Goal: Information Seeking & Learning: Check status

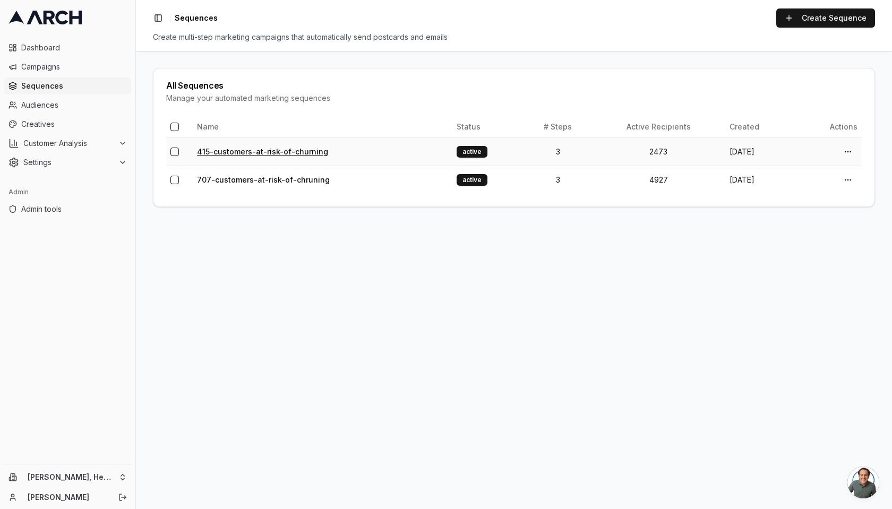
click at [267, 149] on link "415-customers-at-risk-of-churning" at bounding box center [262, 151] width 131 height 9
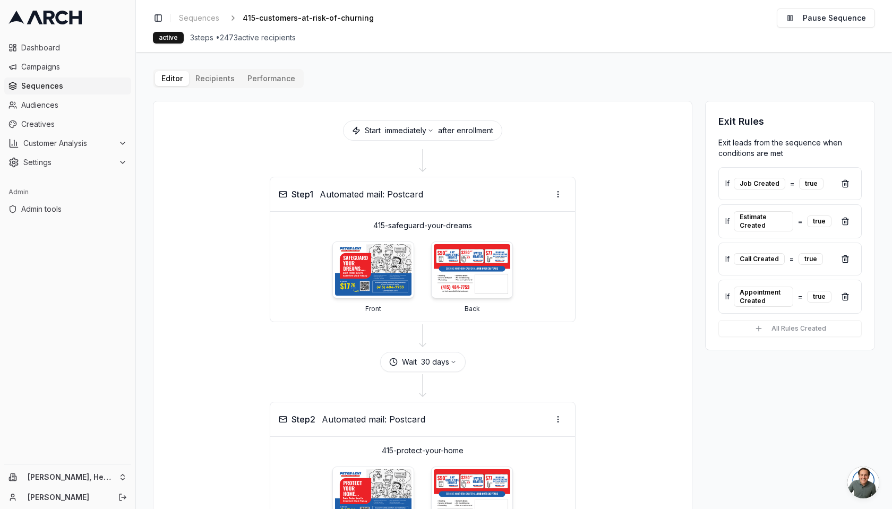
click at [259, 69] on div "Editor Recipients Performance" at bounding box center [228, 78] width 151 height 19
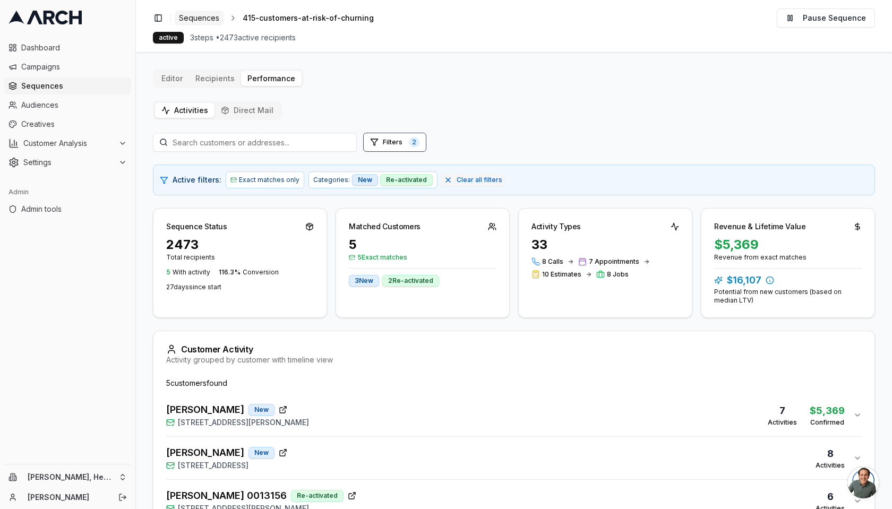
click at [206, 14] on span "Sequences" at bounding box center [199, 18] width 40 height 11
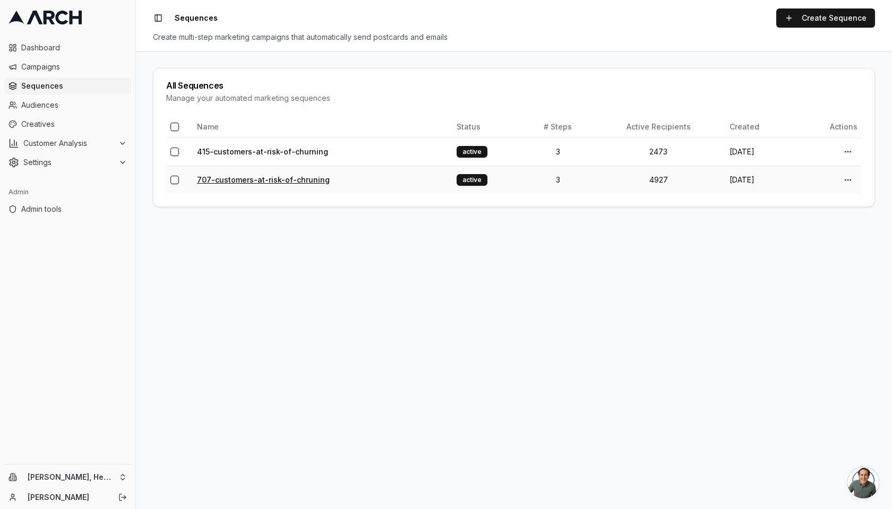
click at [224, 181] on link "707-customers-at-risk-of-chruning" at bounding box center [263, 179] width 133 height 9
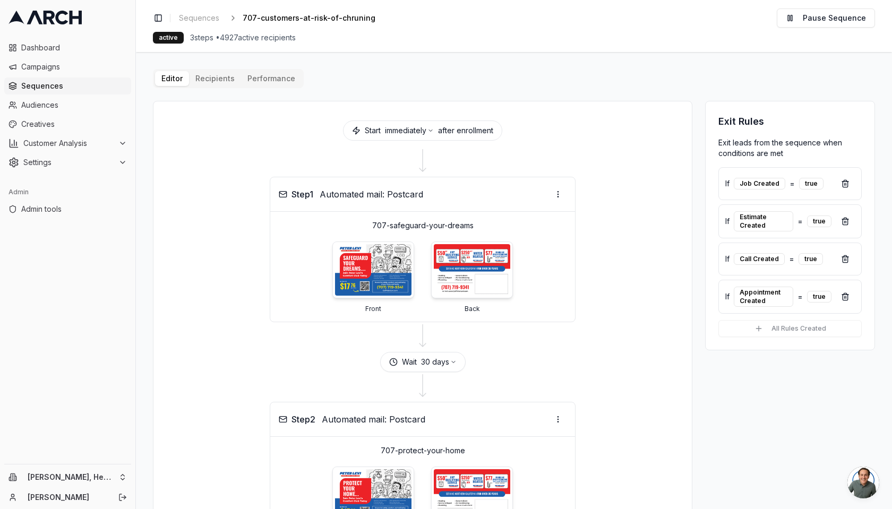
click at [286, 70] on div "Editor Recipients Performance" at bounding box center [228, 78] width 151 height 19
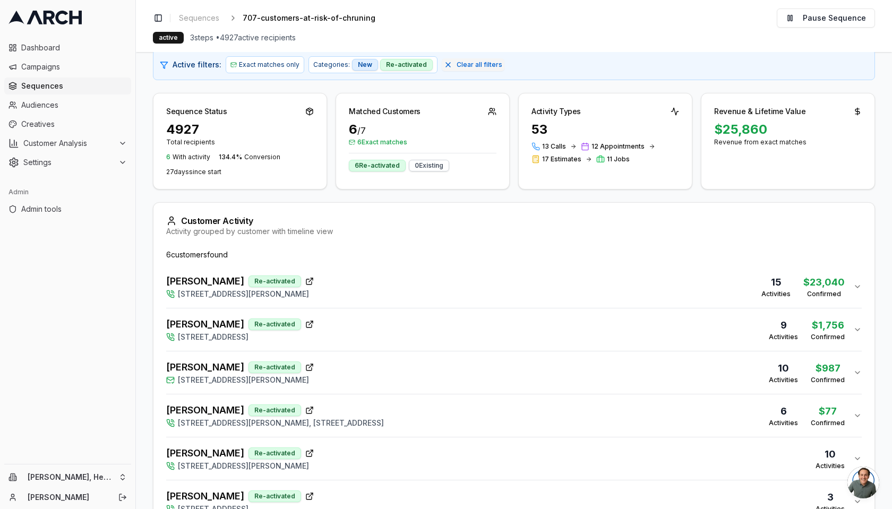
scroll to position [157, 0]
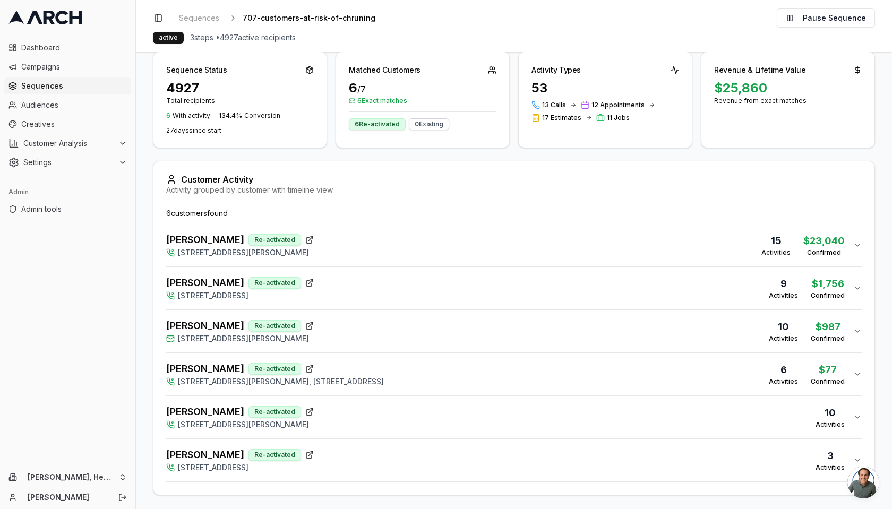
drag, startPoint x: 164, startPoint y: 321, endPoint x: 235, endPoint y: 326, distance: 71.3
click at [235, 326] on div "6 customer s found Brian Snook Re-activated 3611 Baxter Avenue, Napa, CA 94558 …" at bounding box center [513, 351] width 721 height 287
copy span "Sahazan Miller"
click at [305, 324] on icon "button" at bounding box center [309, 326] width 8 height 8
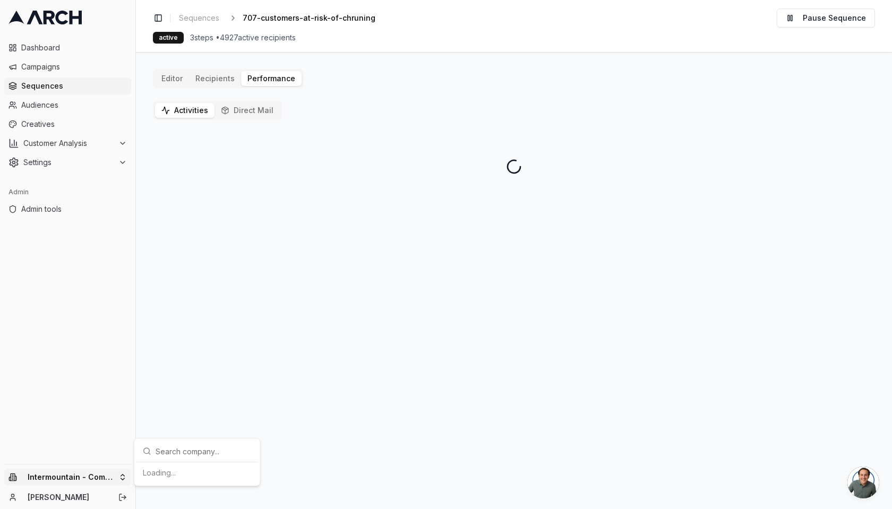
click at [82, 480] on html "Dashboard Campaigns Sequences Audiences Creatives Customer Analysis Settings Ad…" at bounding box center [446, 254] width 892 height 509
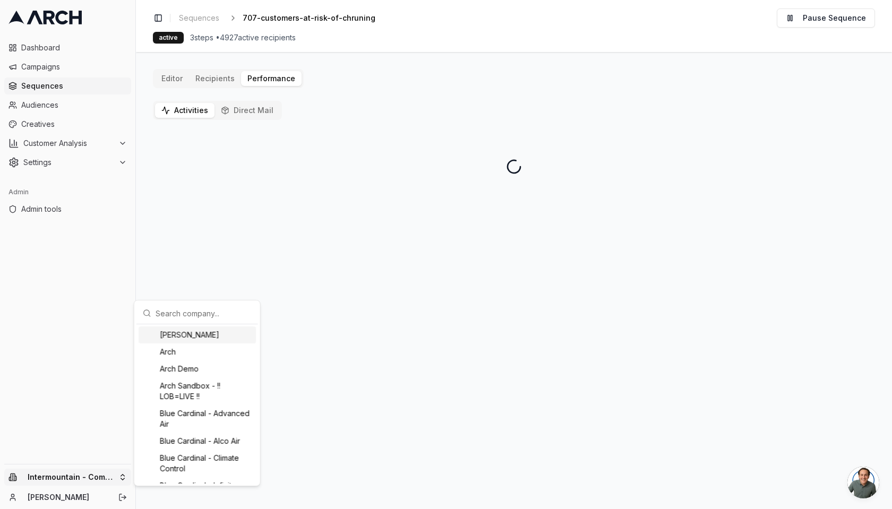
click at [195, 314] on input "text" at bounding box center [204, 313] width 96 height 21
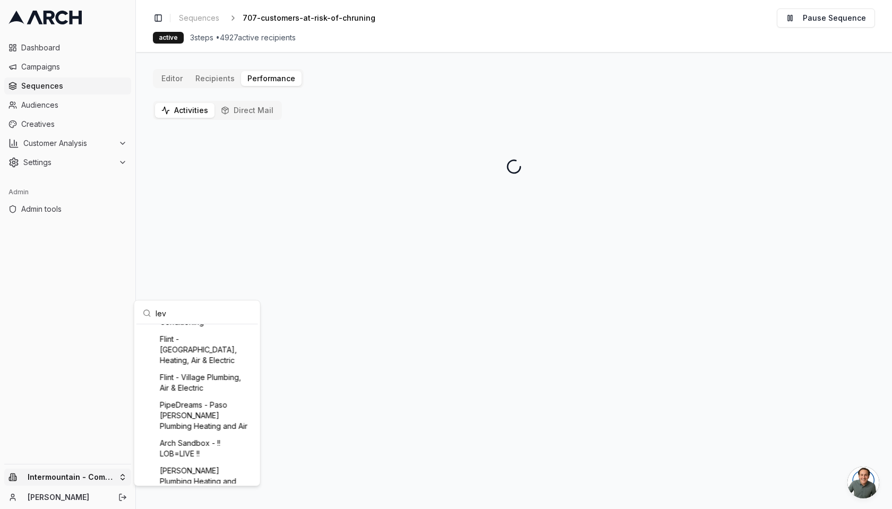
scroll to position [65, 0]
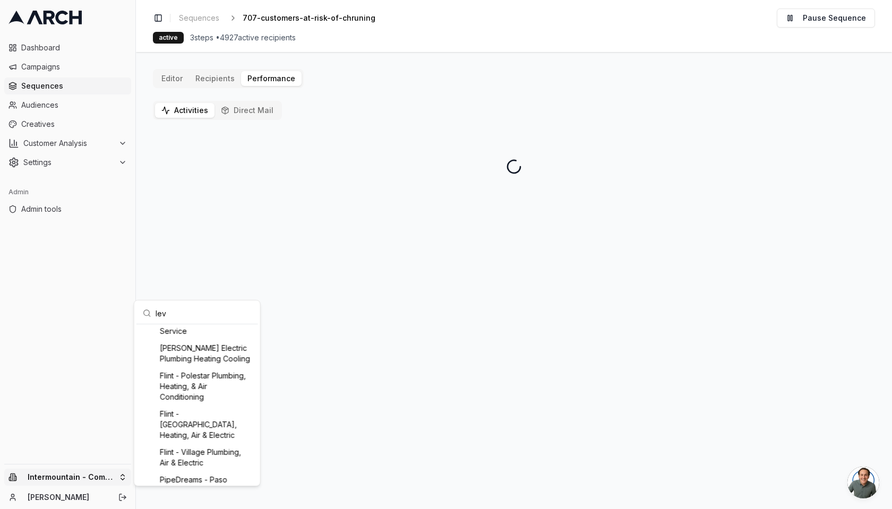
type input "levi"
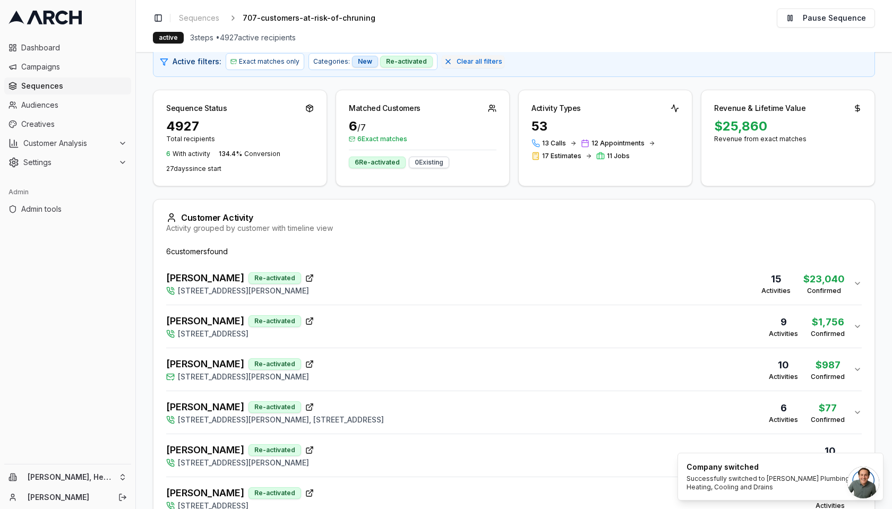
scroll to position [157, 0]
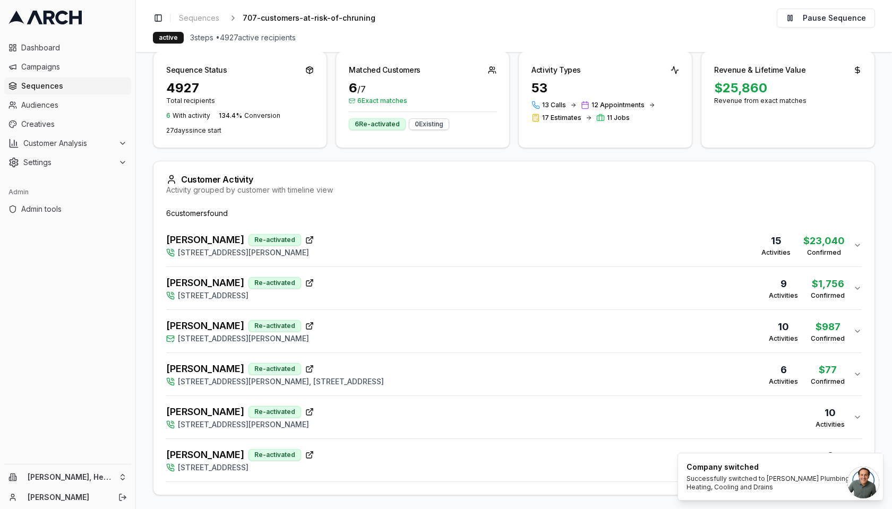
click at [481, 295] on div "Nacion, Alfonso Re-activated 1379 Encore Drive, Fairfield, CA 94534 9 Activitie…" at bounding box center [509, 288] width 687 height 25
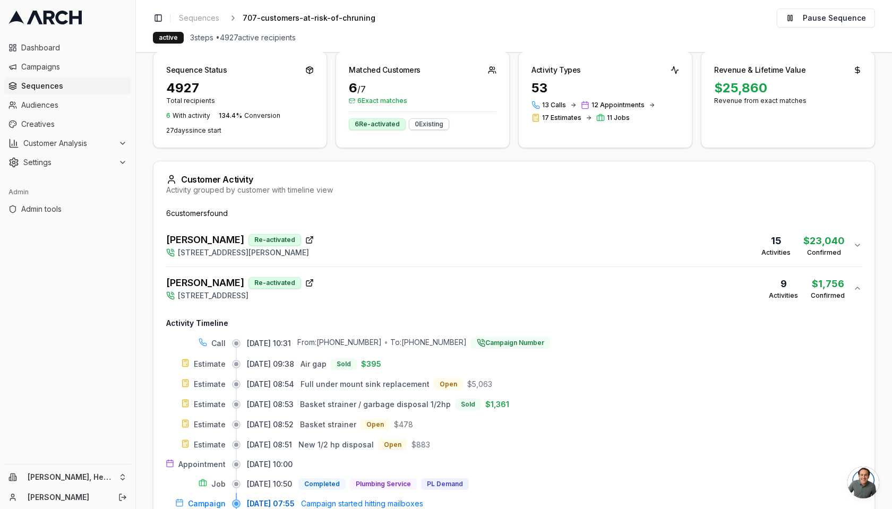
click at [529, 186] on div "Activity grouped by customer with timeline view" at bounding box center [514, 190] width 696 height 11
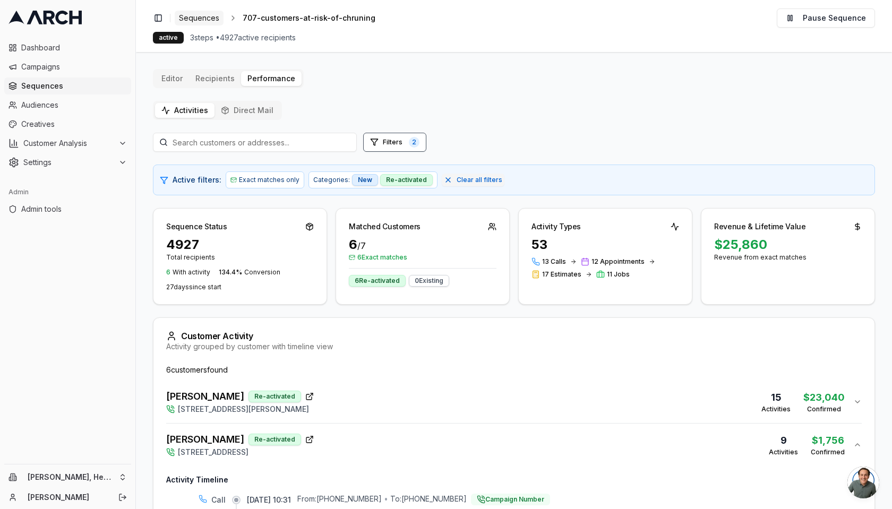
click at [200, 16] on span "Sequences" at bounding box center [199, 18] width 40 height 11
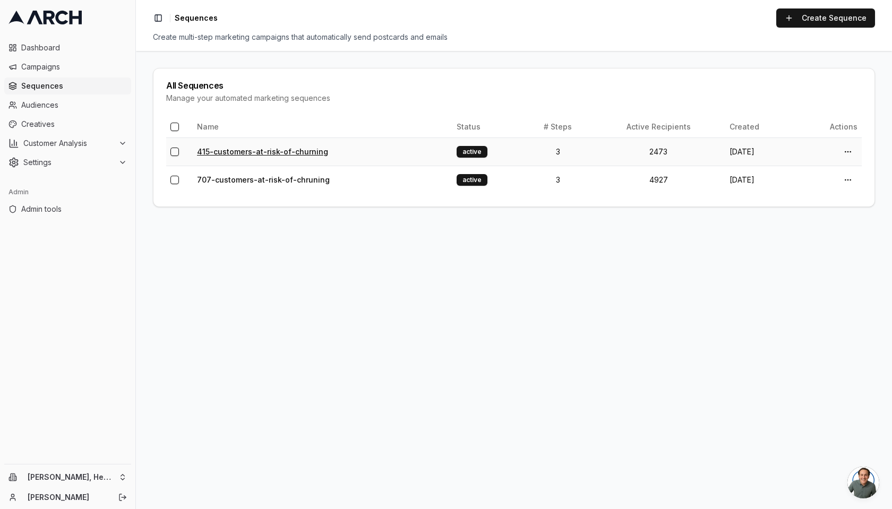
click at [267, 152] on link "415-customers-at-risk-of-churning" at bounding box center [262, 151] width 131 height 9
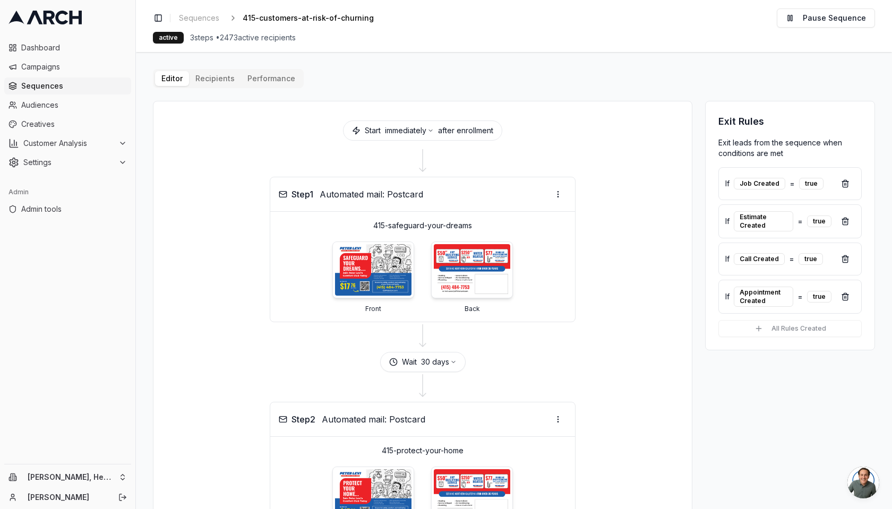
click at [258, 70] on div "Editor Recipients Performance" at bounding box center [228, 78] width 151 height 19
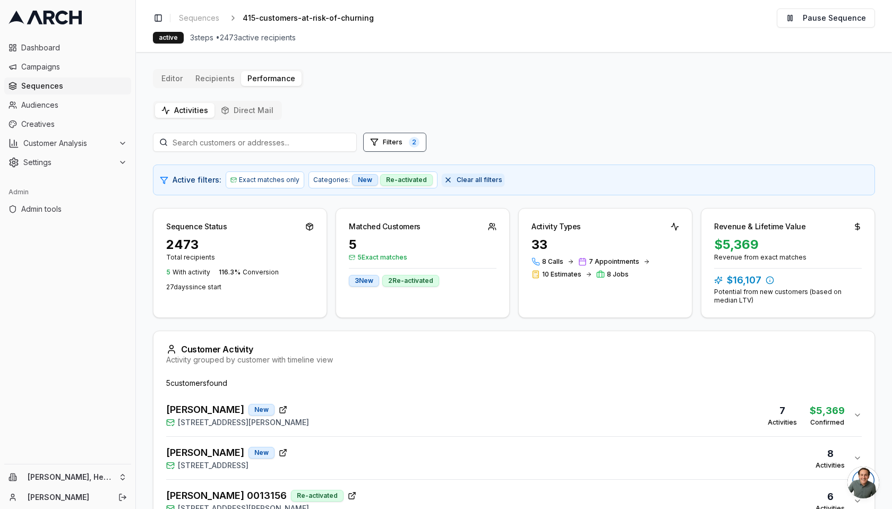
click at [442, 178] on button "Clear all filters" at bounding box center [473, 180] width 63 height 13
